Goal: Book appointment/travel/reservation

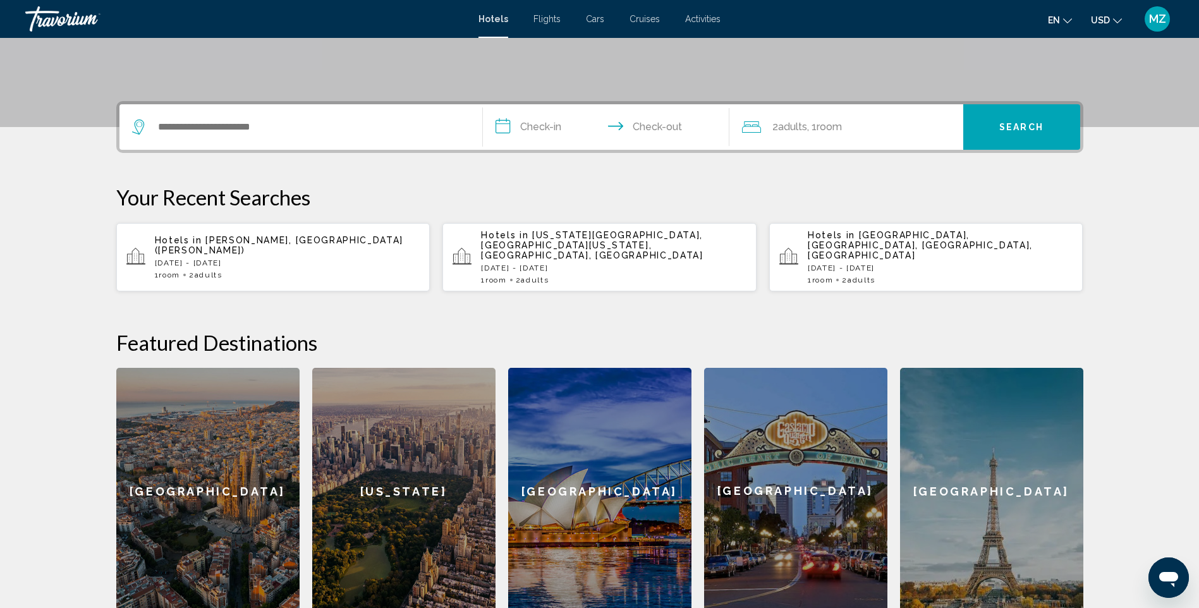
scroll to position [56, 0]
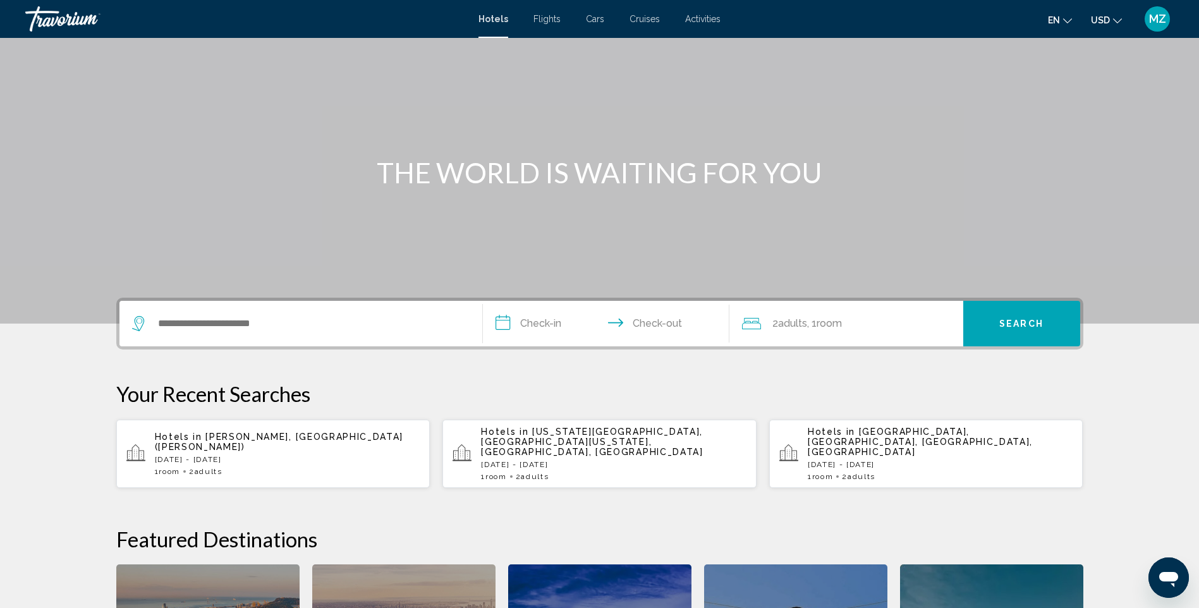
click at [551, 13] on div "Hotels Flights Cars Cruises Activities Hotels Flights Cars Cruises Activities e…" at bounding box center [599, 19] width 1199 height 27
